Goal: Information Seeking & Learning: Learn about a topic

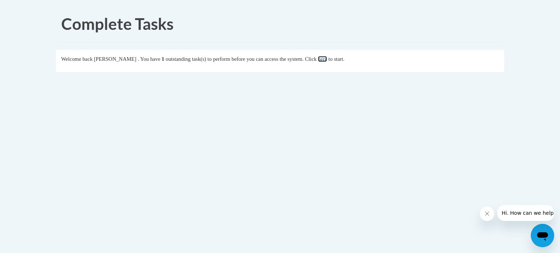
click at [327, 57] on link "here" at bounding box center [322, 59] width 9 height 6
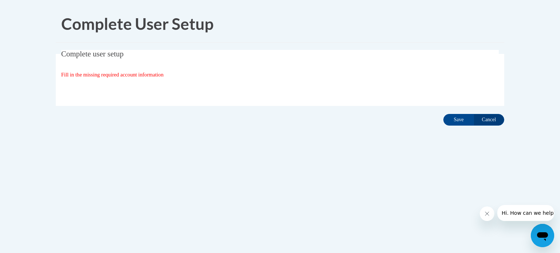
click at [319, 20] on h1 "Complete User Setup" at bounding box center [280, 24] width 438 height 23
click at [131, 79] on fieldset "Complete user setup Fill in the missing required account information User Profi…" at bounding box center [280, 78] width 448 height 56
click at [455, 122] on input "Save" at bounding box center [458, 120] width 31 height 12
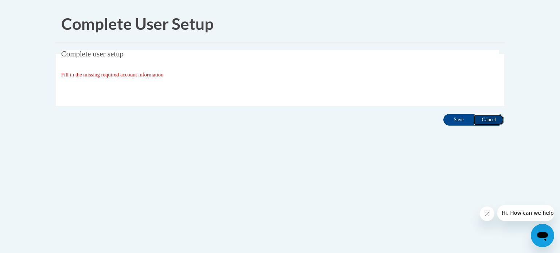
click at [490, 120] on input "Cancel" at bounding box center [489, 120] width 31 height 12
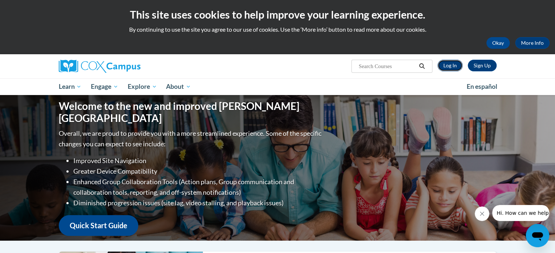
click at [448, 61] on link "Log In" at bounding box center [449, 66] width 25 height 12
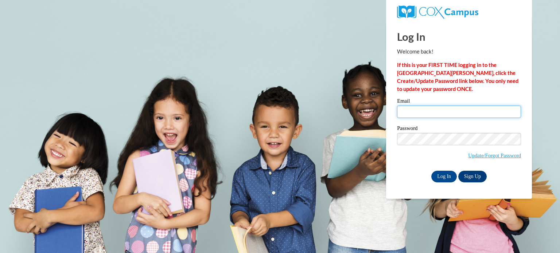
click at [433, 109] on input "Email" at bounding box center [459, 112] width 124 height 12
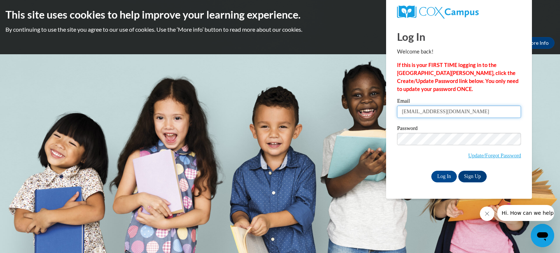
type input "jwithington@miltonps.org"
click at [440, 180] on input "Log In" at bounding box center [444, 177] width 26 height 12
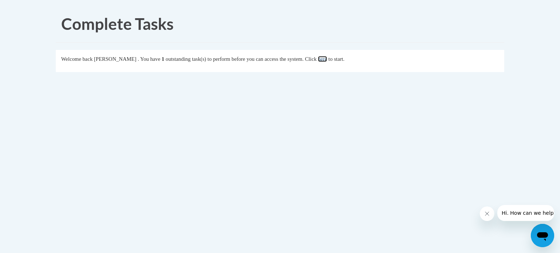
click at [327, 57] on link "here" at bounding box center [322, 59] width 9 height 6
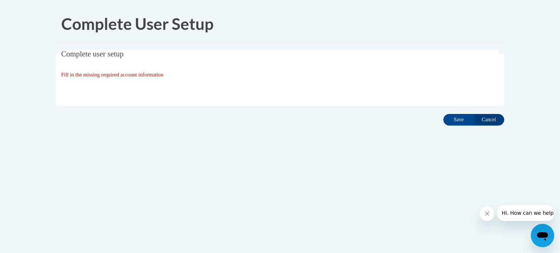
click at [92, 76] on span "Fill in the missing required account information" at bounding box center [112, 75] width 102 height 6
click at [96, 50] on span "Complete user setup" at bounding box center [92, 54] width 62 height 9
click at [102, 81] on fieldset "Complete user setup Fill in the missing required account information User Profi…" at bounding box center [280, 78] width 448 height 56
click at [452, 124] on input "Save" at bounding box center [458, 120] width 31 height 12
click at [454, 123] on input "Save" at bounding box center [458, 120] width 31 height 12
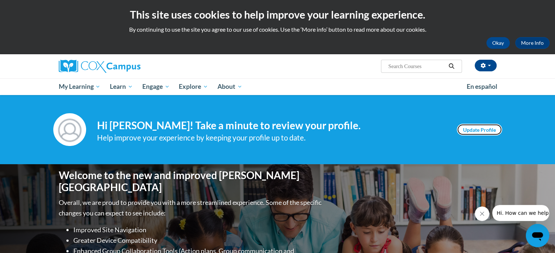
click at [468, 127] on link "Update Profile" at bounding box center [479, 130] width 45 height 12
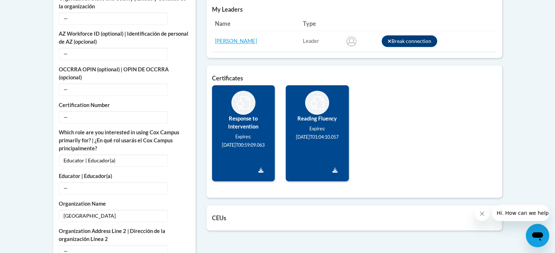
scroll to position [372, 0]
click at [260, 169] on icon "Download Certificate" at bounding box center [260, 169] width 5 height 5
click at [334, 169] on icon "Download Certificate" at bounding box center [334, 169] width 5 height 5
click at [259, 171] on icon "Download Certificate" at bounding box center [260, 169] width 5 height 5
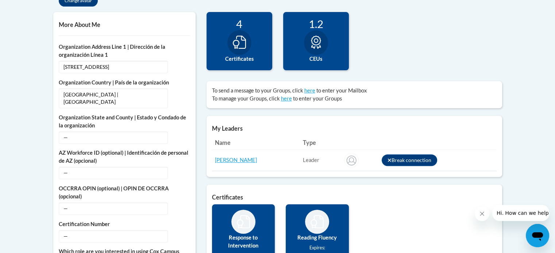
scroll to position [257, 0]
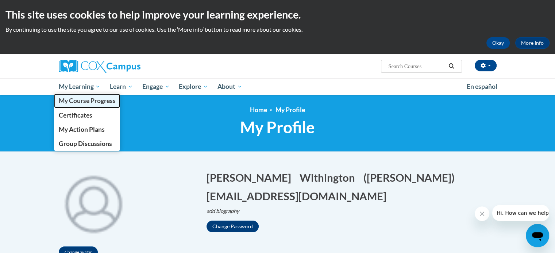
click at [66, 102] on span "My Course Progress" at bounding box center [86, 101] width 57 height 8
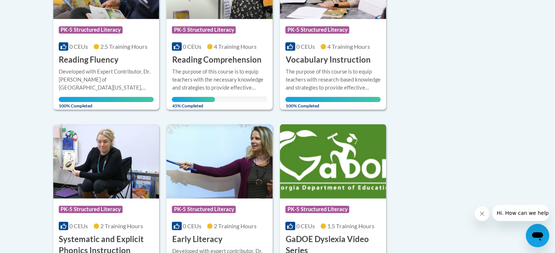
scroll to position [429, 0]
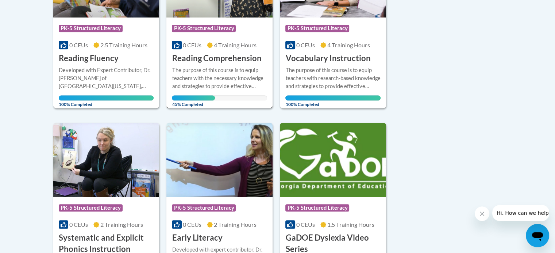
click at [237, 71] on div "The purpose of this course is to equip teachers with the necessary knowledge an…" at bounding box center [219, 78] width 95 height 24
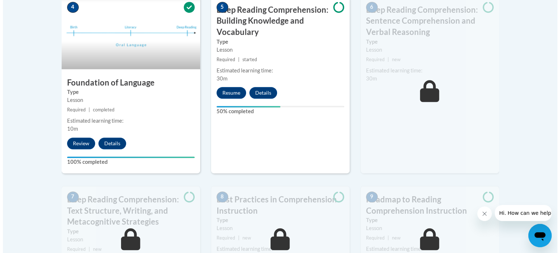
scroll to position [429, 0]
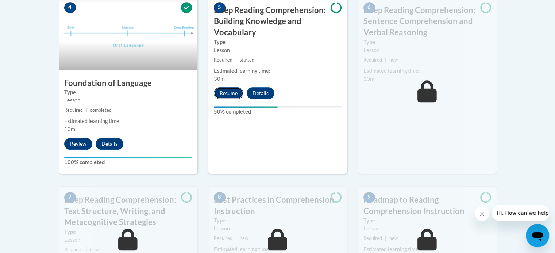
click at [223, 95] on button "Resume" at bounding box center [229, 94] width 30 height 12
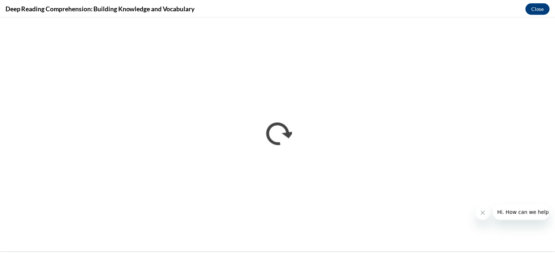
scroll to position [0, 0]
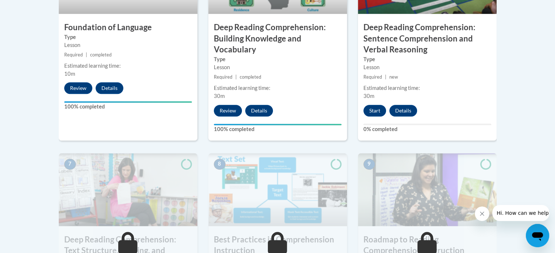
scroll to position [492, 0]
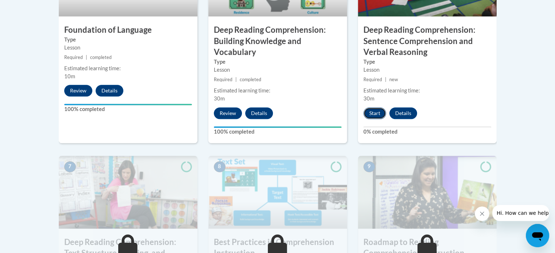
click at [372, 111] on button "Start" at bounding box center [374, 114] width 23 height 12
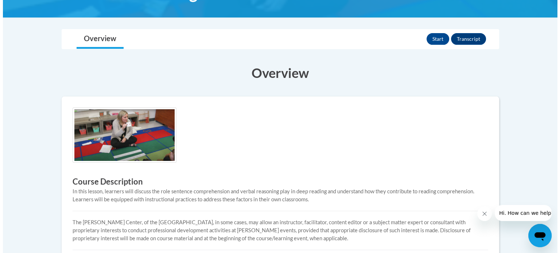
scroll to position [178, 0]
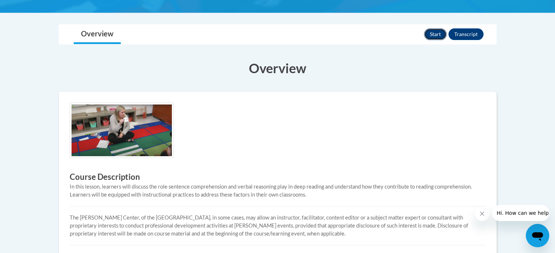
click at [429, 30] on button "Start" at bounding box center [435, 34] width 23 height 12
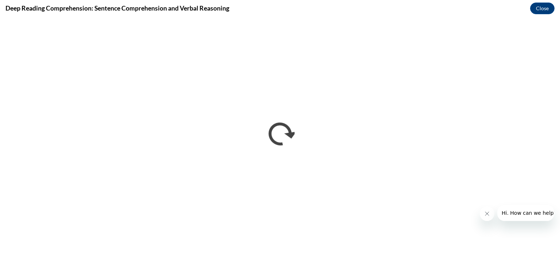
scroll to position [0, 0]
click at [487, 215] on icon "Close message from company" at bounding box center [487, 214] width 6 height 6
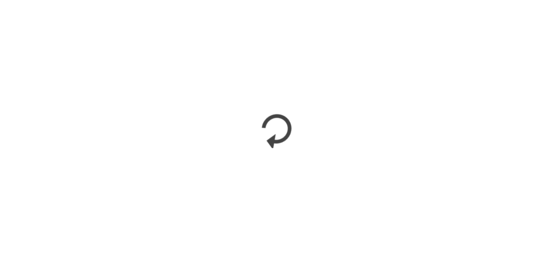
scroll to position [178, 0]
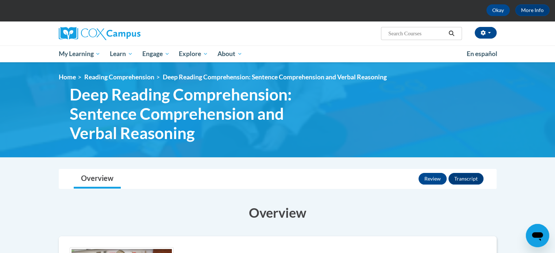
scroll to position [33, 0]
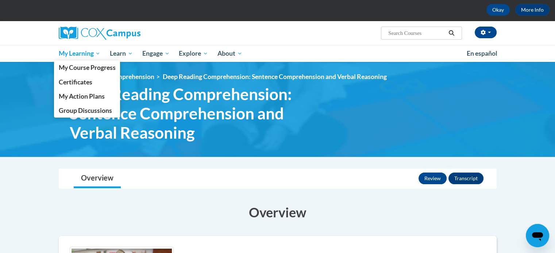
click at [79, 55] on span "My Learning" at bounding box center [79, 53] width 42 height 9
click at [102, 67] on span "My Course Progress" at bounding box center [86, 68] width 57 height 8
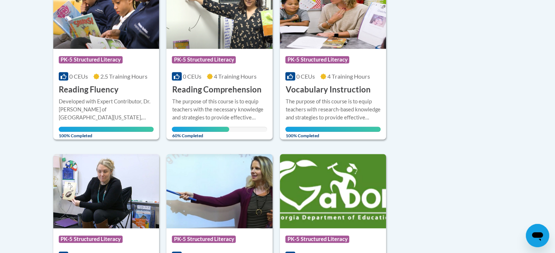
scroll to position [399, 0]
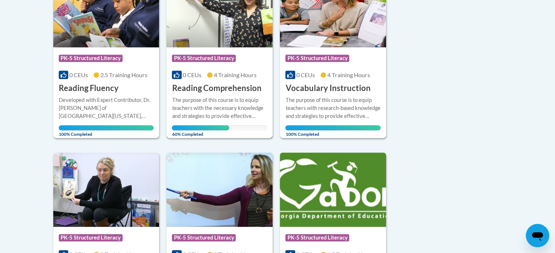
click at [232, 112] on div "The purpose of this course is to equip teachers with the necessary knowledge an…" at bounding box center [219, 108] width 95 height 24
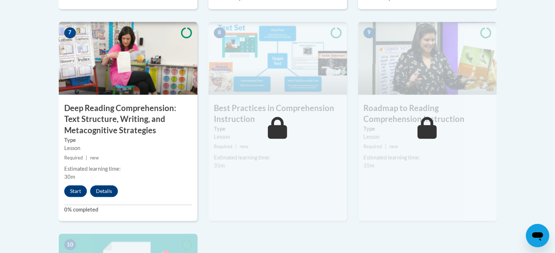
scroll to position [626, 0]
click at [77, 193] on button "Start" at bounding box center [75, 191] width 23 height 12
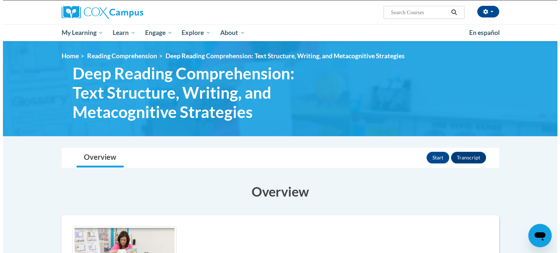
scroll to position [55, 0]
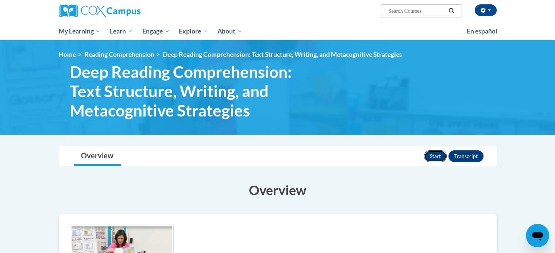
click at [435, 155] on button "Start" at bounding box center [435, 157] width 23 height 12
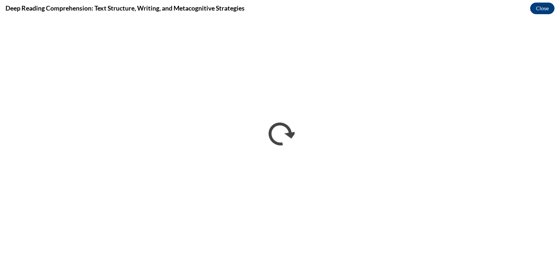
scroll to position [0, 0]
